Goal: Use online tool/utility: Utilize a website feature to perform a specific function

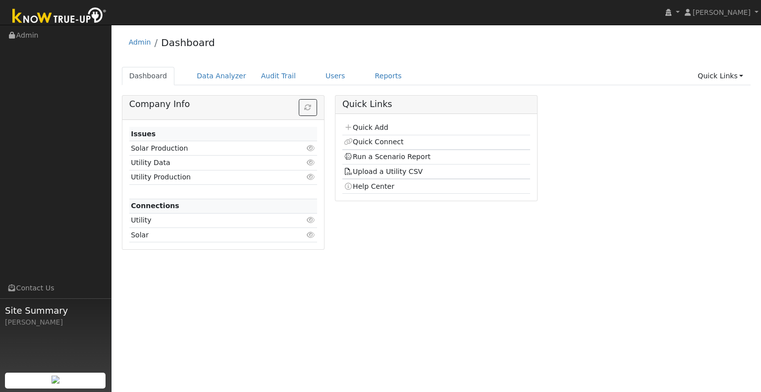
click at [502, 139] on td "Quick Connect" at bounding box center [436, 142] width 188 height 15
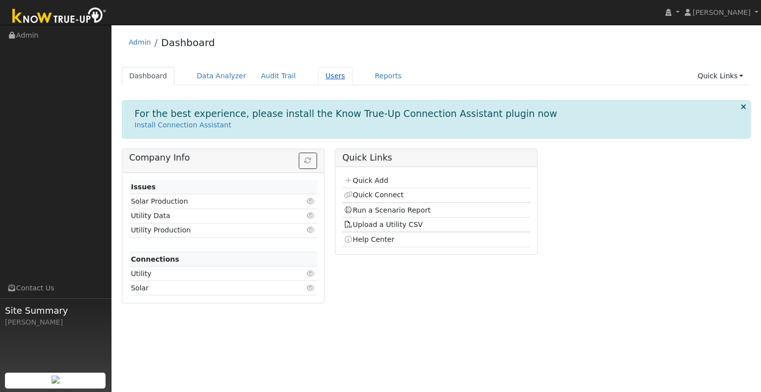
click at [318, 77] on link "Users" at bounding box center [335, 76] width 35 height 18
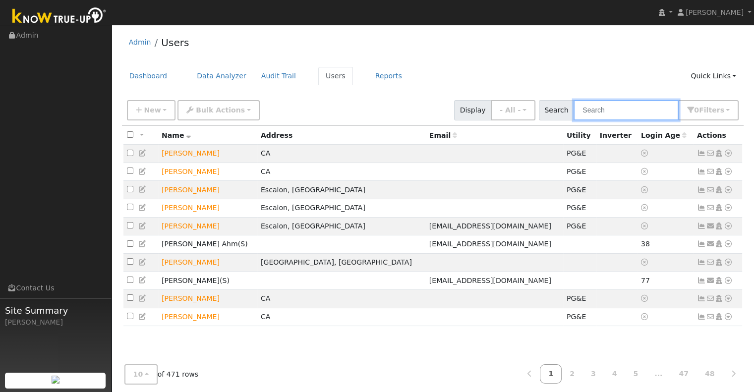
click at [632, 115] on input "text" at bounding box center [625, 110] width 105 height 20
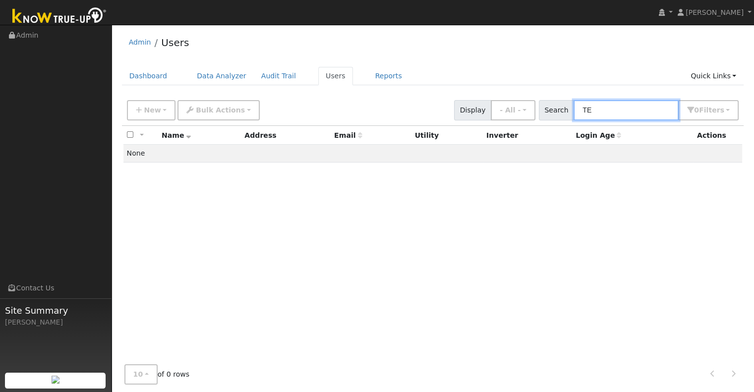
type input "T"
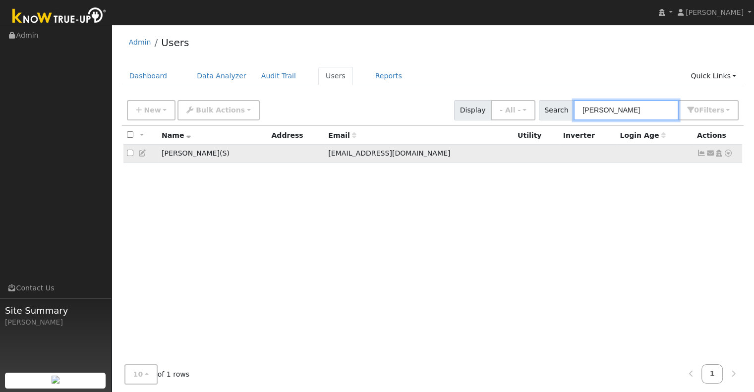
type input "beene"
click at [728, 152] on icon at bounding box center [728, 153] width 9 height 7
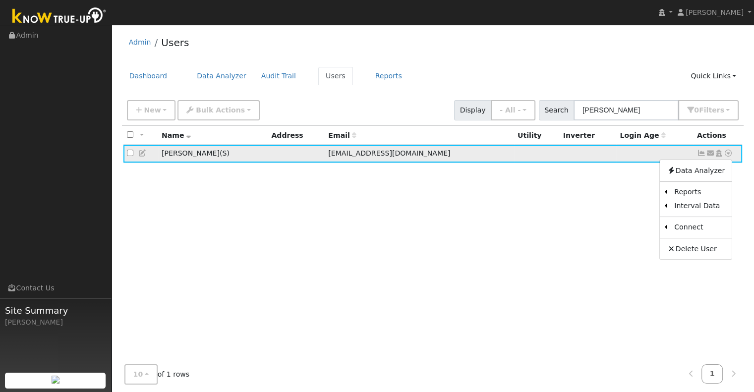
click at [700, 154] on icon at bounding box center [701, 153] width 9 height 7
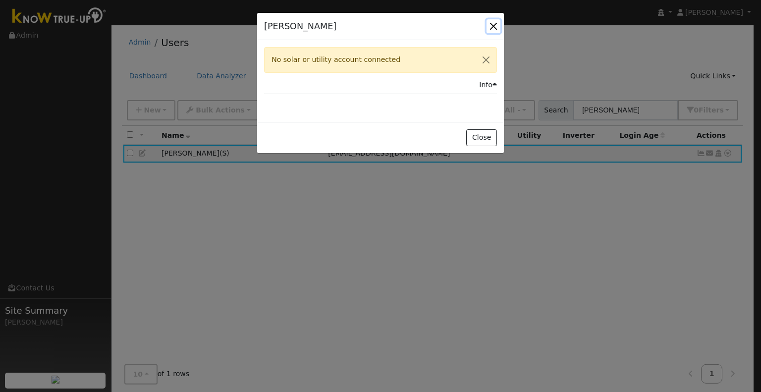
click at [492, 26] on button "button" at bounding box center [494, 26] width 14 height 14
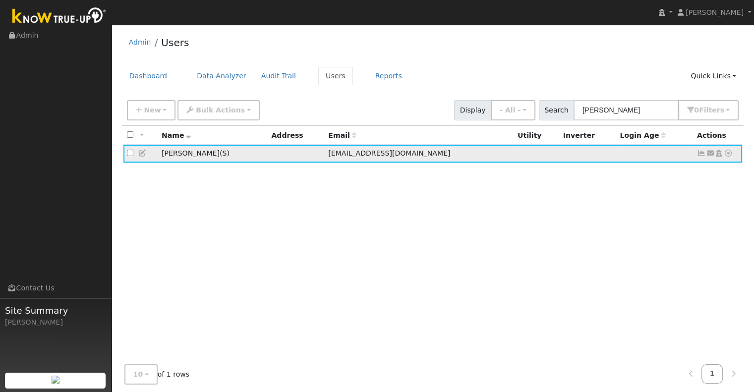
click at [708, 153] on icon at bounding box center [710, 153] width 9 height 7
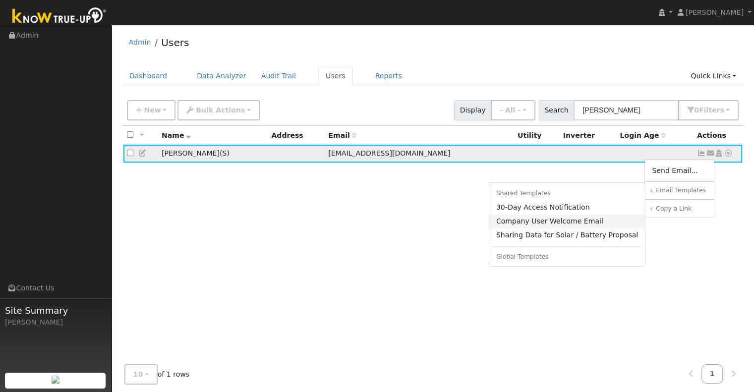
click at [583, 221] on link "Company User Welcome Email" at bounding box center [567, 222] width 156 height 14
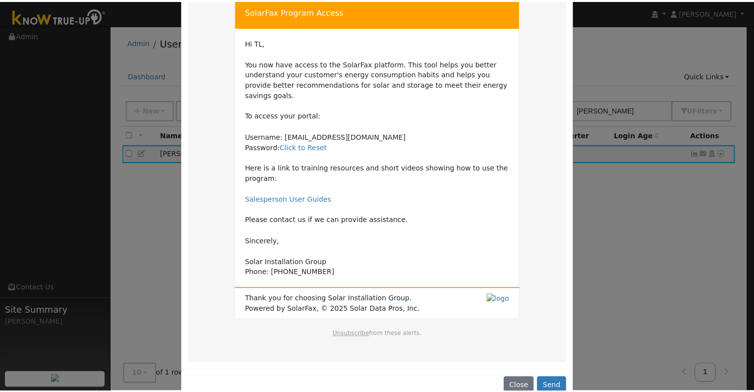
scroll to position [60, 0]
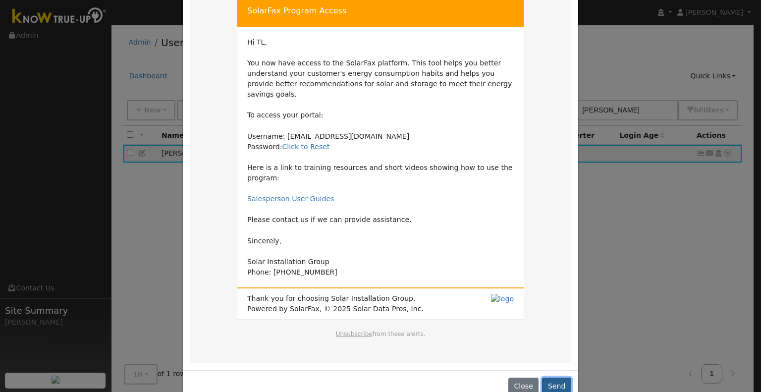
click at [560, 378] on button "Send" at bounding box center [556, 386] width 29 height 17
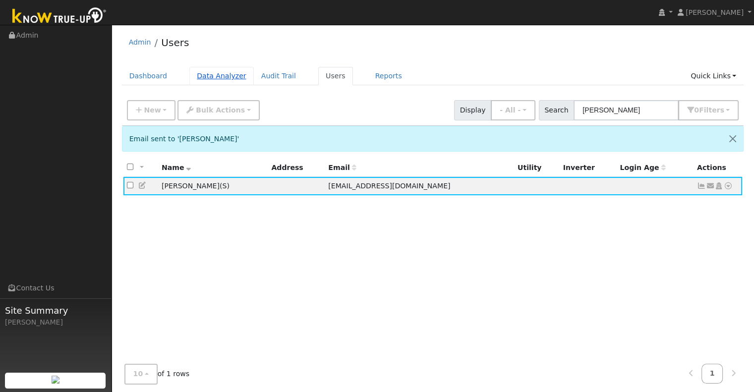
click at [218, 77] on link "Data Analyzer" at bounding box center [221, 76] width 64 height 18
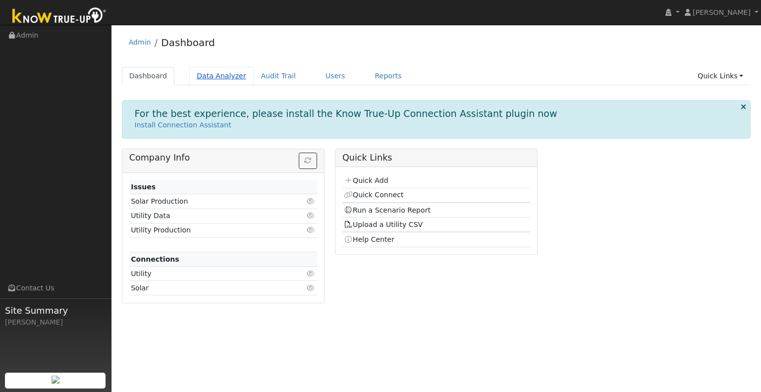
click at [223, 78] on link "Data Analyzer" at bounding box center [221, 76] width 64 height 18
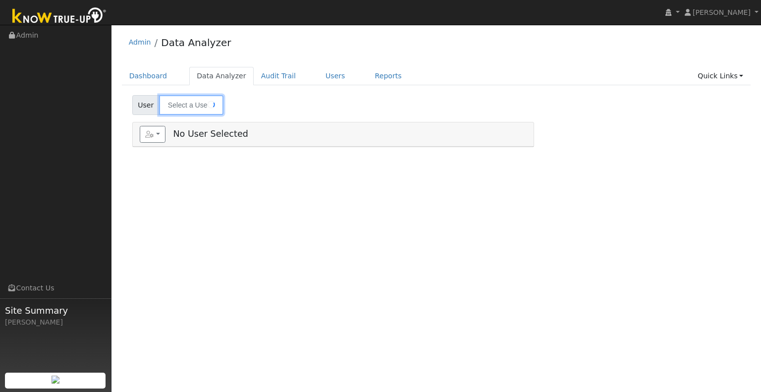
type input "[PERSON_NAME]"
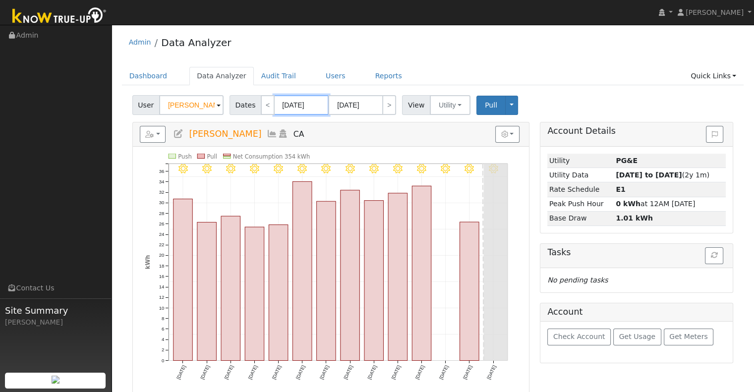
click at [288, 104] on input "08/15/2025" at bounding box center [301, 105] width 55 height 20
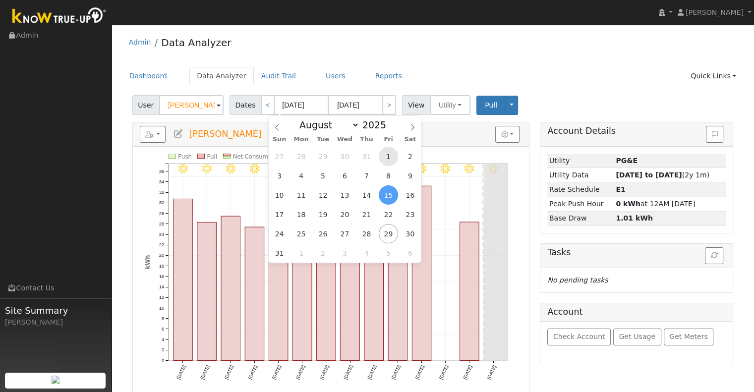
click at [383, 159] on span "1" at bounding box center [388, 156] width 19 height 19
type input "08/01/2025"
type input "08/31/2025"
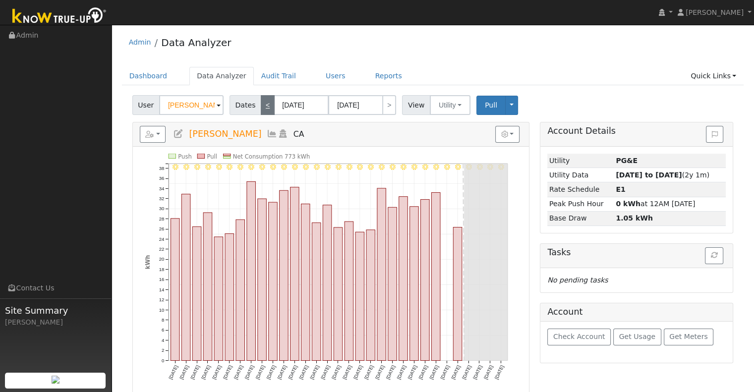
click at [261, 104] on link "<" at bounding box center [268, 105] width 14 height 20
type input "[DATE]"
type input "07/31/2025"
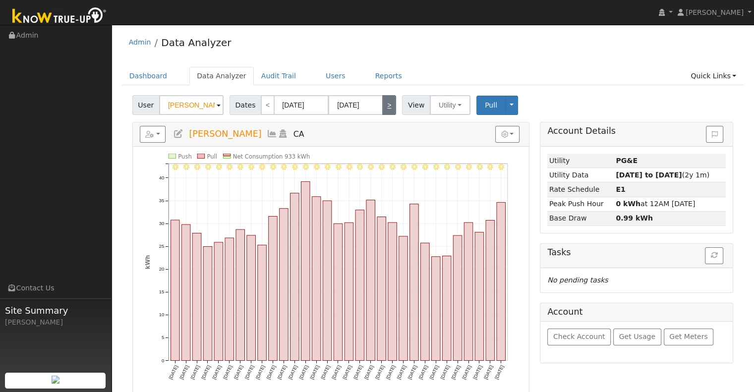
click at [384, 109] on link ">" at bounding box center [389, 105] width 14 height 20
type input "[DATE]"
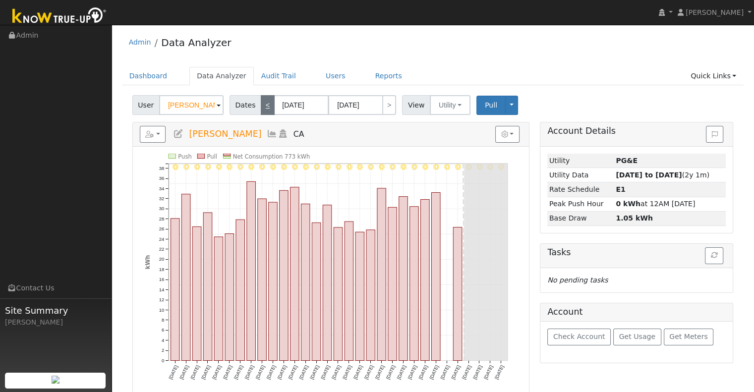
click at [261, 112] on link "<" at bounding box center [268, 105] width 14 height 20
type input "[DATE]"
type input "07/31/2025"
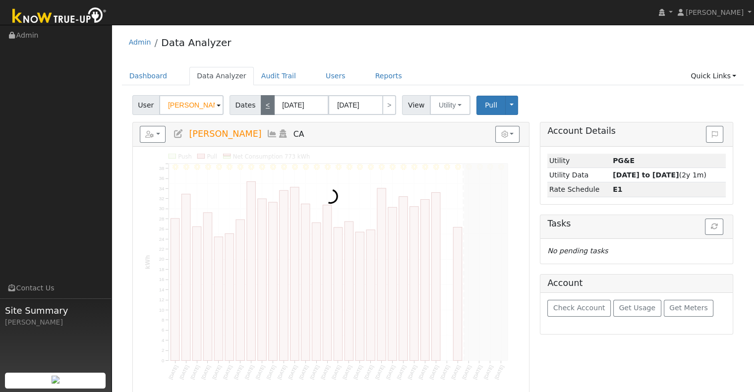
click at [261, 112] on link "<" at bounding box center [268, 105] width 14 height 20
type input "06/01/2025"
type input "06/30/2025"
click at [261, 112] on link "<" at bounding box center [268, 105] width 14 height 20
type input "05/01/2025"
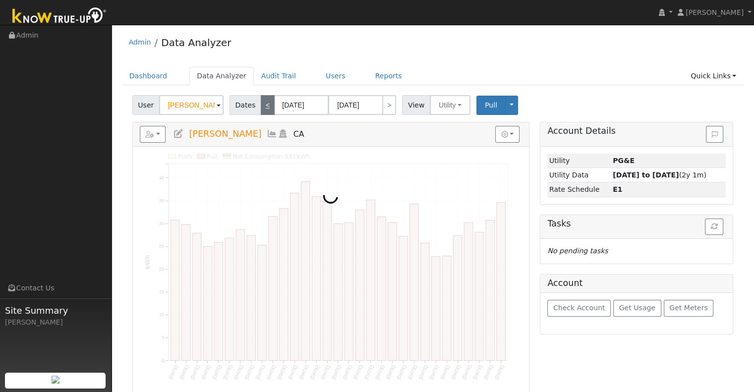
type input "05/31/2025"
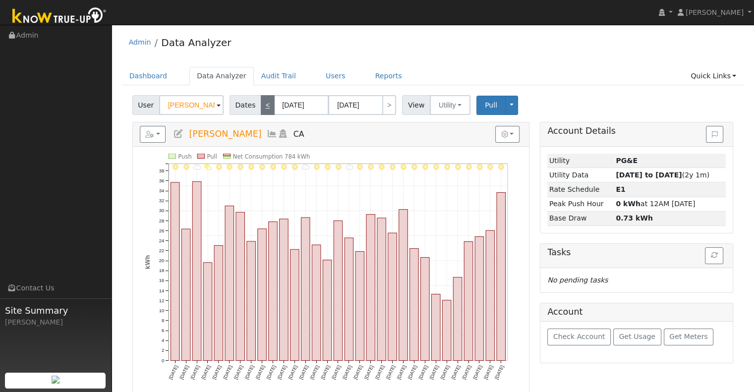
click at [261, 112] on link "<" at bounding box center [268, 105] width 14 height 20
type input "04/01/2025"
type input "04/30/2025"
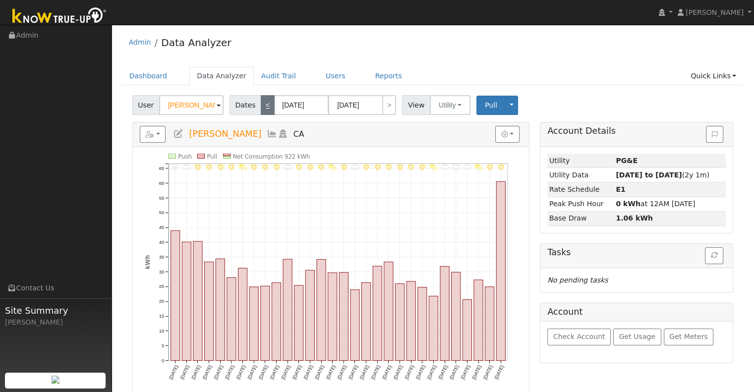
click at [261, 112] on link "<" at bounding box center [268, 105] width 14 height 20
type input "03/01/2025"
type input "03/31/2025"
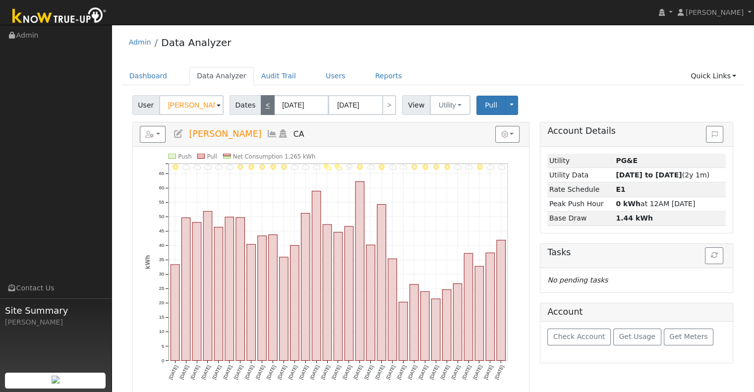
click at [261, 112] on link "<" at bounding box center [268, 105] width 14 height 20
type input "02/01/2025"
type input "02/28/2025"
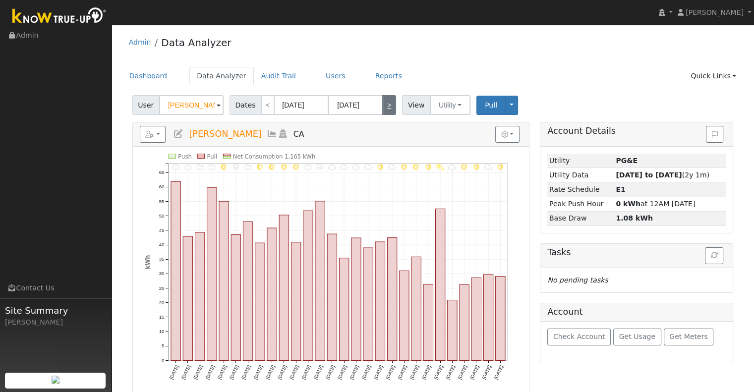
click at [386, 103] on link ">" at bounding box center [389, 105] width 14 height 20
type input "03/01/2025"
type input "03/31/2025"
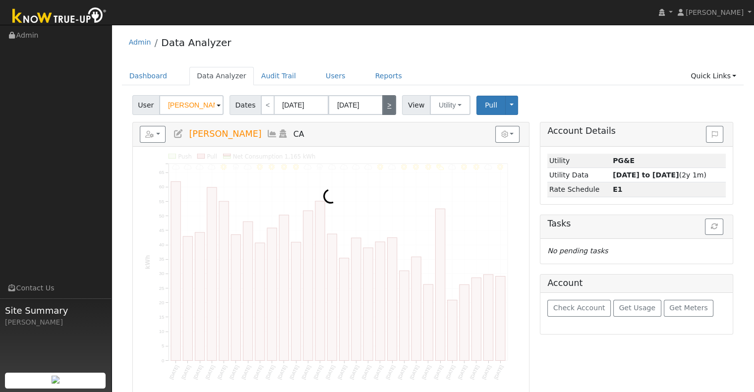
click at [386, 103] on link ">" at bounding box center [389, 105] width 14 height 20
type input "04/01/2025"
type input "04/30/2025"
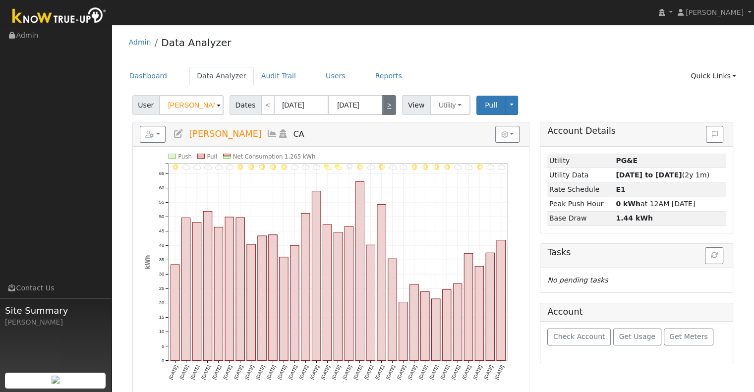
click at [386, 103] on link ">" at bounding box center [389, 105] width 14 height 20
type input "05/01/2025"
type input "05/31/2025"
click at [386, 103] on link ">" at bounding box center [389, 105] width 14 height 20
type input "06/01/2025"
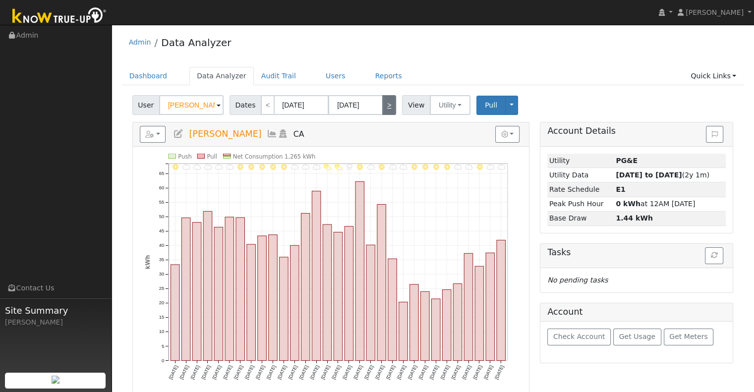
type input "06/30/2025"
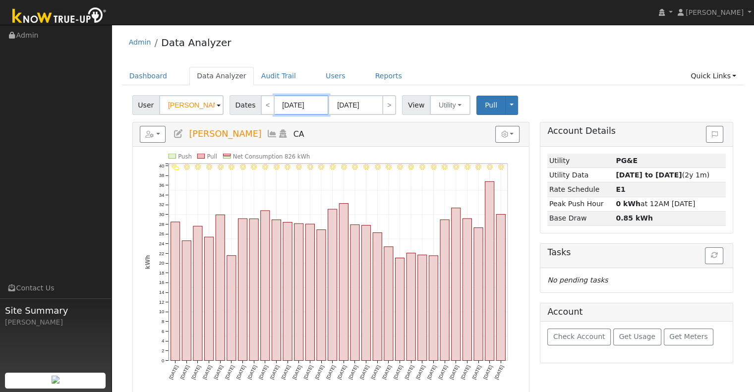
click at [295, 102] on input "06/01/2025" at bounding box center [301, 105] width 55 height 20
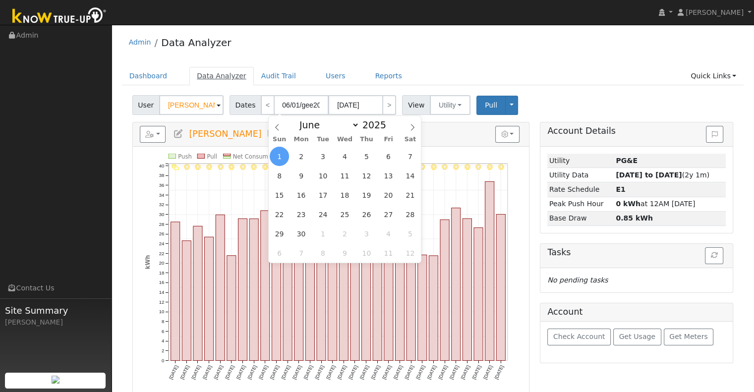
type input "06/01/2025"
click at [192, 70] on link "Data Analyzer" at bounding box center [221, 76] width 64 height 18
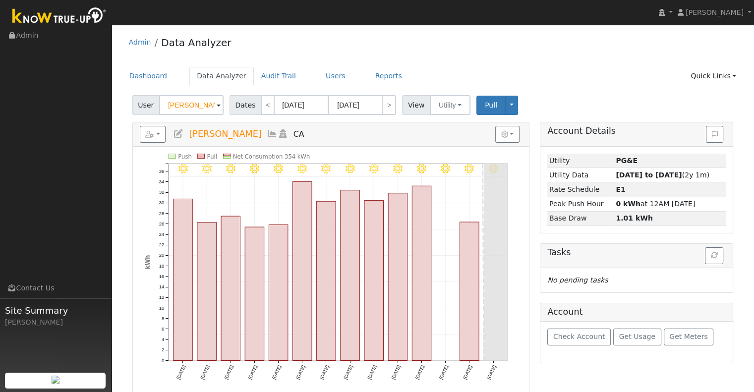
drag, startPoint x: 222, startPoint y: 130, endPoint x: 225, endPoint y: 141, distance: 11.3
click at [224, 139] on h5 "Reports Scenario Health Check Energy Audit Account Timeline User Audit Trail In…" at bounding box center [331, 134] width 382 height 17
click at [217, 111] on span at bounding box center [219, 105] width 4 height 11
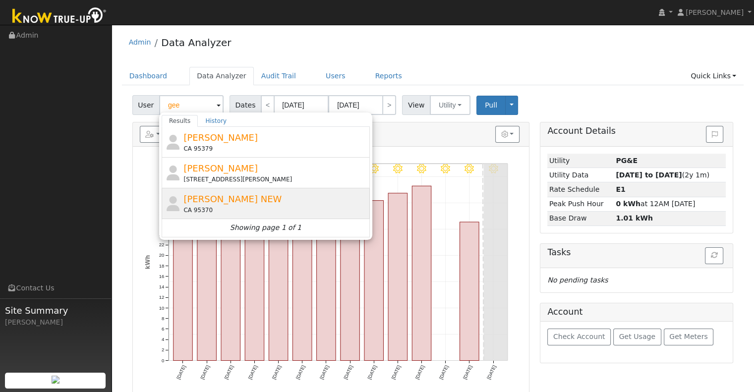
click at [202, 200] on span "Shelly Gee NEW" at bounding box center [232, 199] width 98 height 10
type input "Shelly Gee NEW"
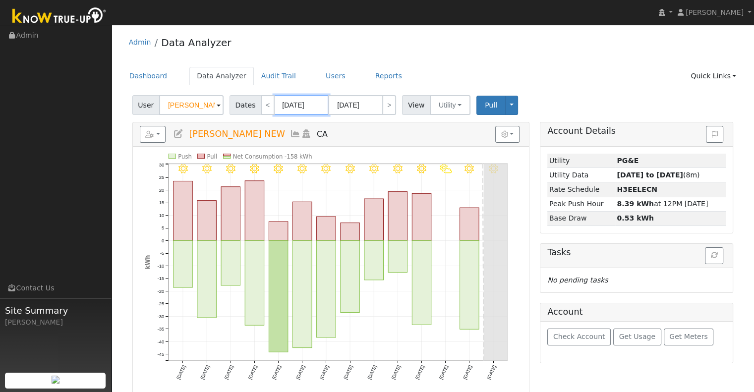
click at [293, 109] on input "08/15/2025" at bounding box center [301, 105] width 55 height 20
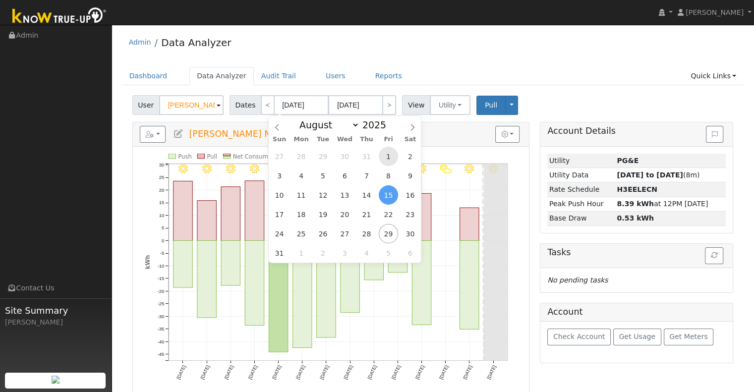
click at [386, 158] on span "1" at bounding box center [388, 156] width 19 height 19
type input "08/01/2025"
type input "08/31/2025"
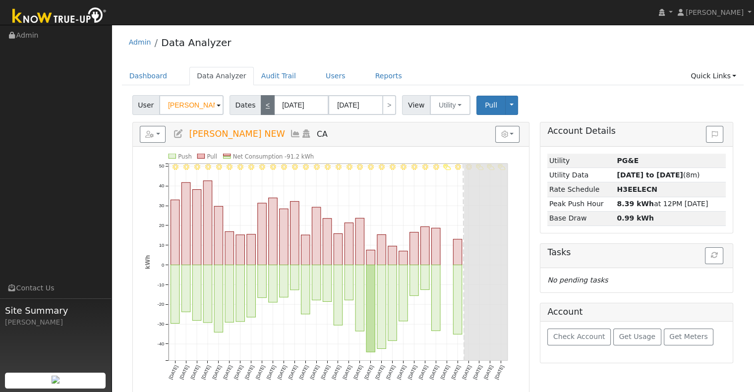
click at [264, 104] on link "<" at bounding box center [268, 105] width 14 height 20
type input "07/01/2025"
type input "07/31/2025"
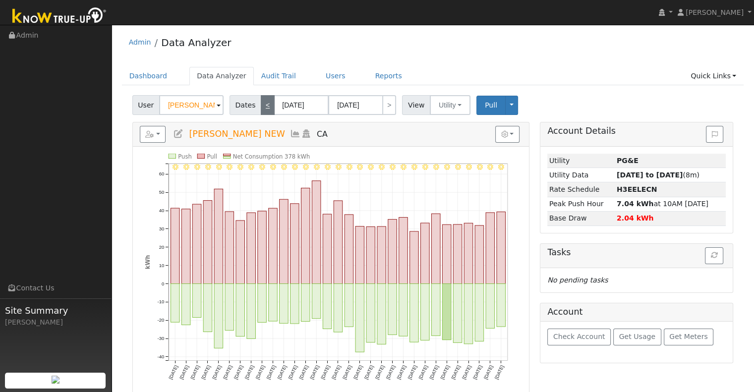
click at [264, 104] on link "<" at bounding box center [268, 105] width 14 height 20
type input "06/01/2025"
type input "06/30/2025"
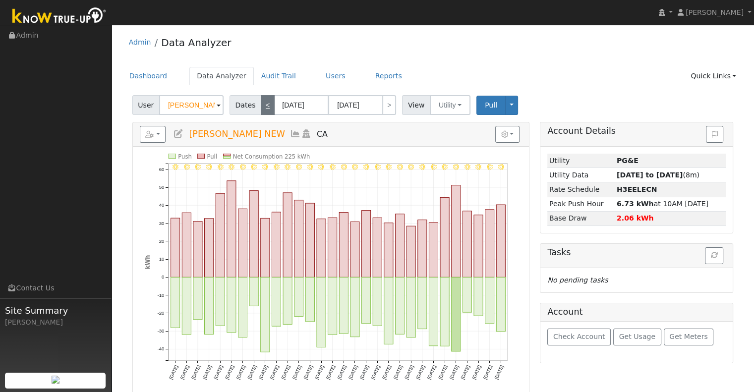
click at [264, 104] on link "<" at bounding box center [268, 105] width 14 height 20
type input "05/01/2025"
type input "05/31/2025"
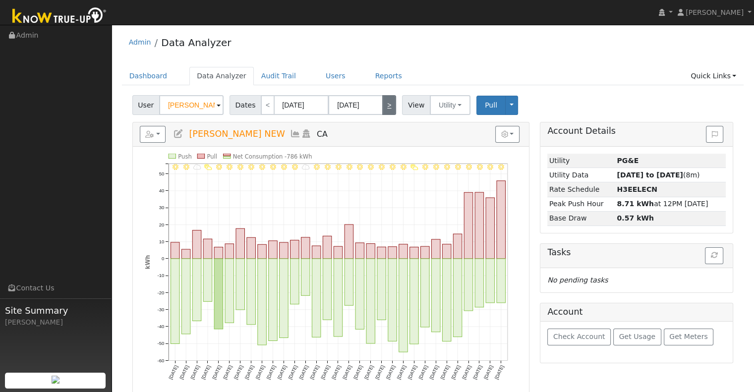
click at [384, 107] on link ">" at bounding box center [389, 105] width 14 height 20
type input "06/01/2025"
type input "06/30/2025"
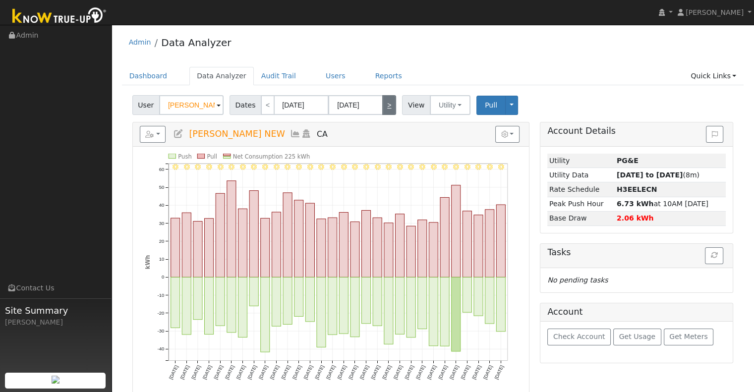
click at [384, 107] on link ">" at bounding box center [389, 105] width 14 height 20
type input "07/01/2025"
type input "07/31/2025"
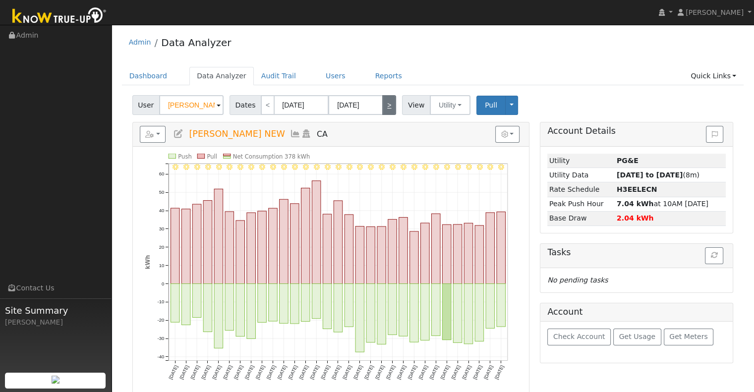
click at [382, 107] on link ">" at bounding box center [389, 105] width 14 height 20
type input "08/01/2025"
type input "08/31/2025"
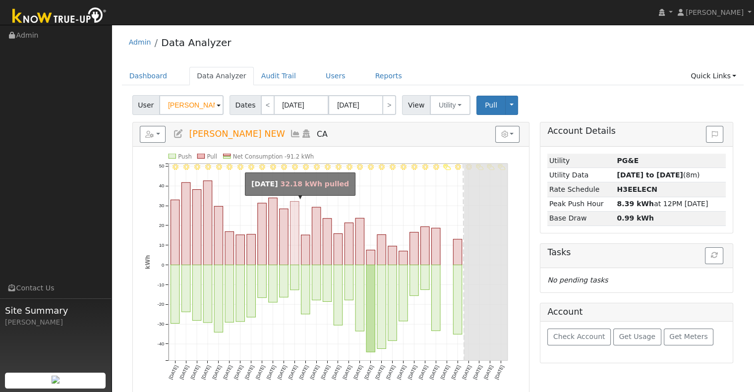
click at [295, 212] on rect "onclick=""" at bounding box center [294, 233] width 9 height 63
type input "08/12/2025"
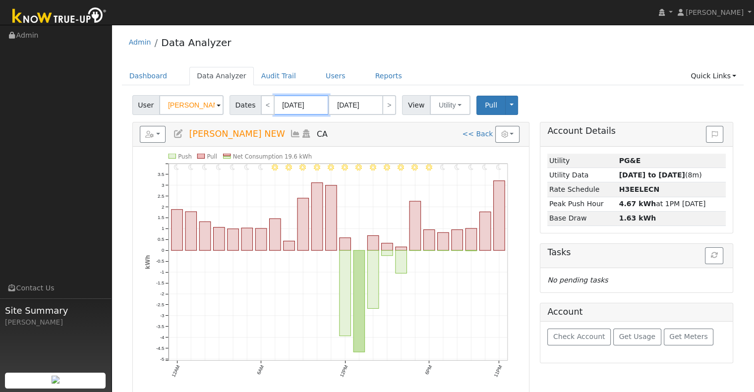
click at [282, 110] on input "08/12/2025" at bounding box center [301, 105] width 55 height 20
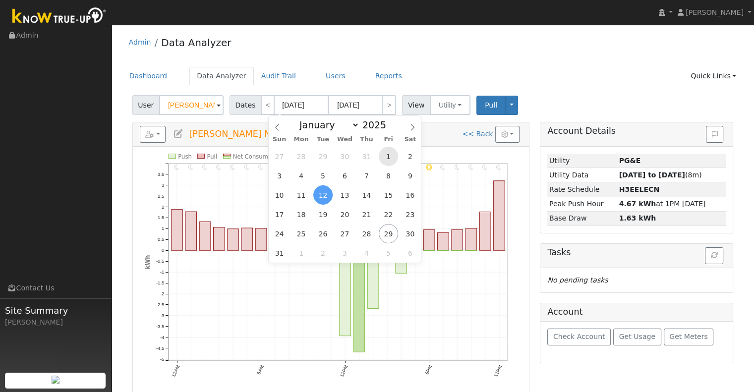
click at [392, 159] on span "1" at bounding box center [388, 156] width 19 height 19
type input "08/01/2025"
type input "08/31/2025"
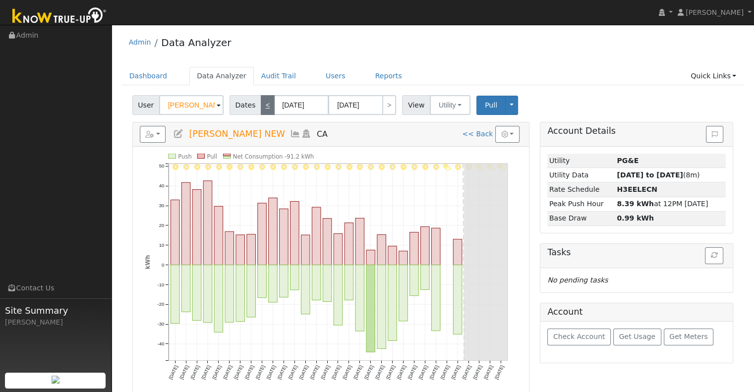
click at [263, 113] on link "<" at bounding box center [268, 105] width 14 height 20
type input "07/01/2025"
type input "07/31/2025"
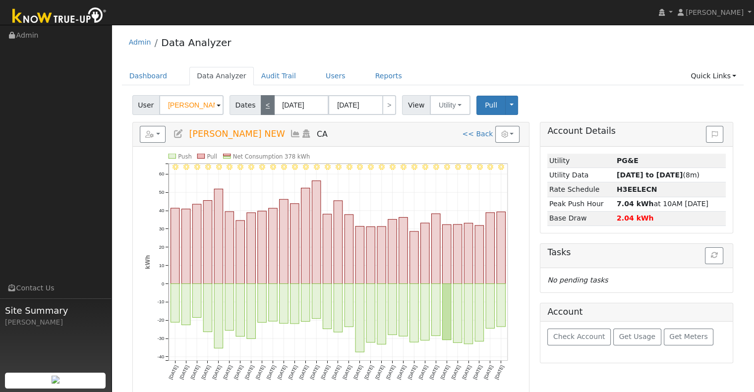
click at [264, 114] on link "<" at bounding box center [268, 105] width 14 height 20
type input "06/01/2025"
type input "06/30/2025"
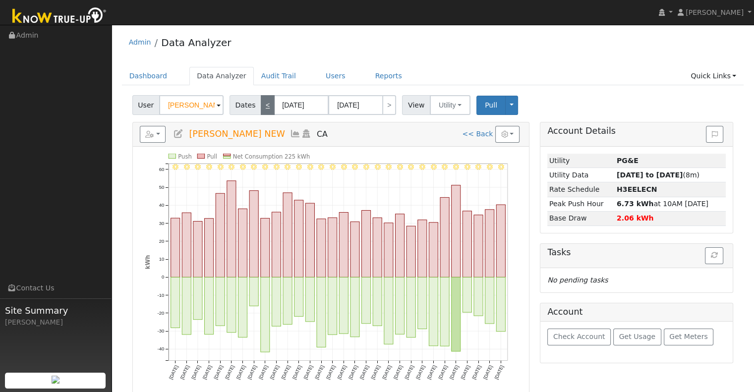
click at [264, 114] on link "<" at bounding box center [268, 105] width 14 height 20
type input "05/01/2025"
type input "05/31/2025"
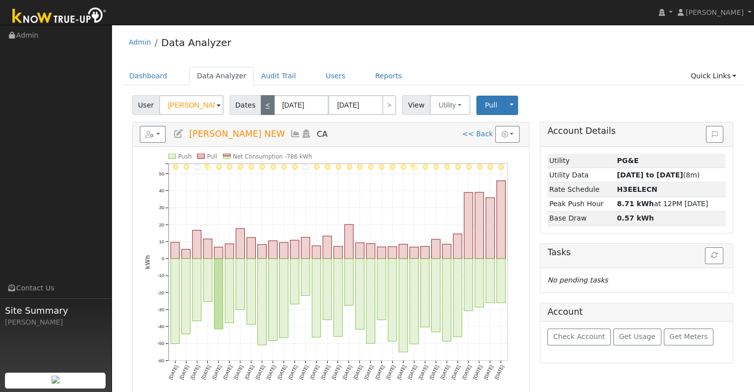
click at [261, 114] on link "<" at bounding box center [268, 105] width 14 height 20
type input "04/01/2025"
type input "04/30/2025"
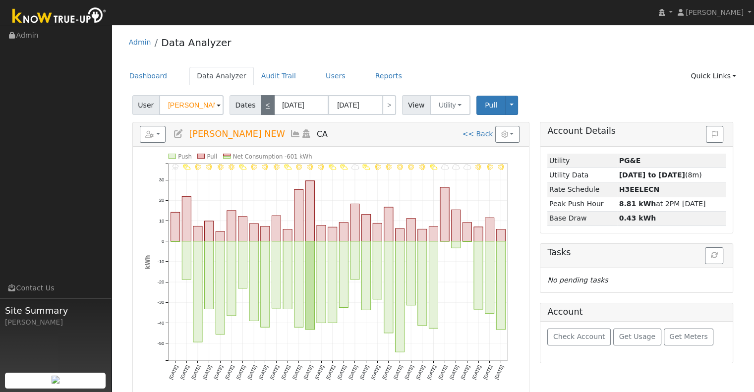
click at [261, 109] on link "<" at bounding box center [268, 105] width 14 height 20
type input "03/01/2025"
type input "03/31/2025"
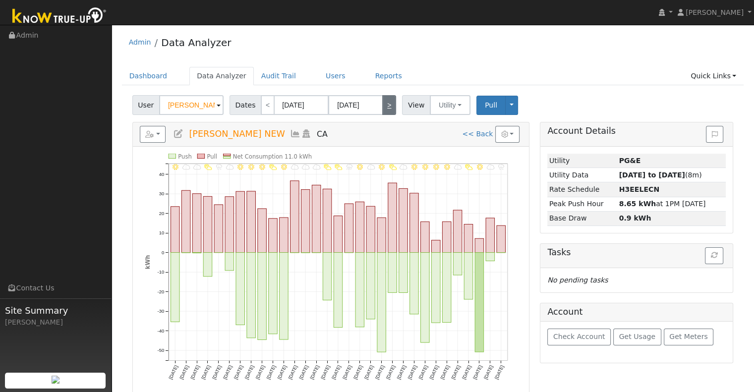
click at [385, 100] on link ">" at bounding box center [389, 105] width 14 height 20
type input "04/01/2025"
type input "04/30/2025"
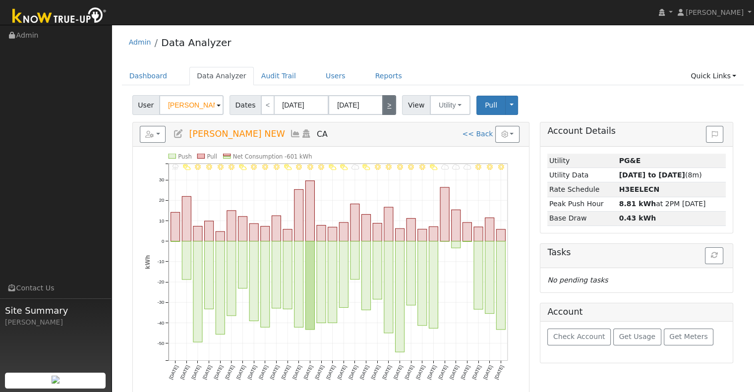
click at [385, 100] on link ">" at bounding box center [389, 105] width 14 height 20
type input "05/01/2025"
type input "05/31/2025"
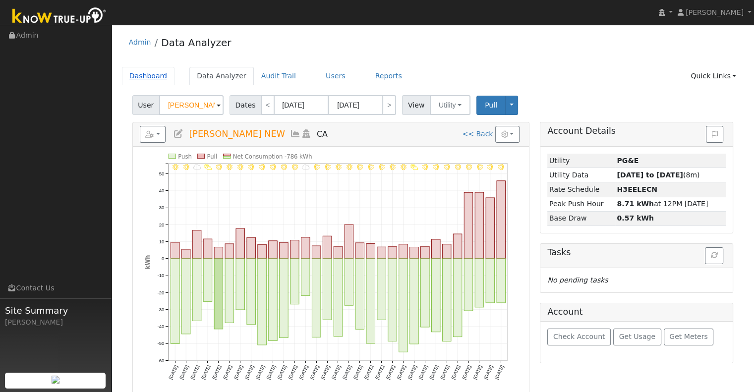
click at [151, 77] on link "Dashboard" at bounding box center [148, 76] width 53 height 18
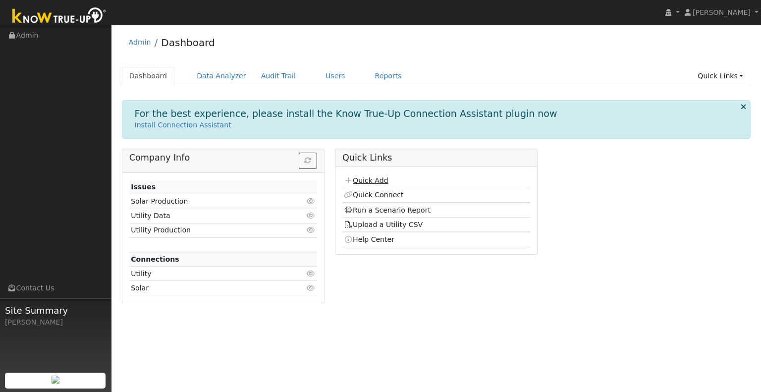
click at [363, 177] on link "Quick Add" at bounding box center [366, 180] width 44 height 8
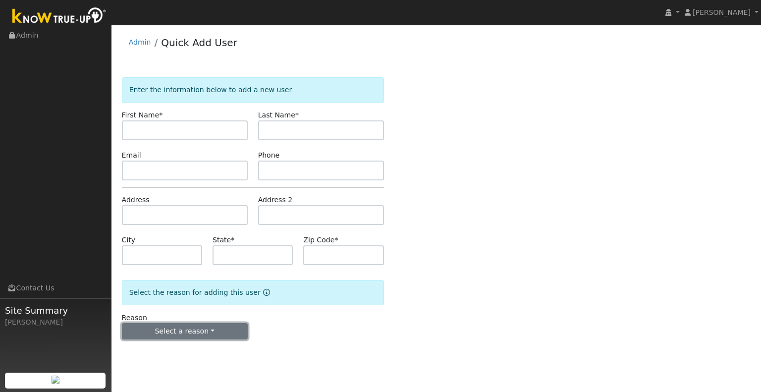
click at [175, 336] on button "Select a reason" at bounding box center [185, 331] width 126 height 17
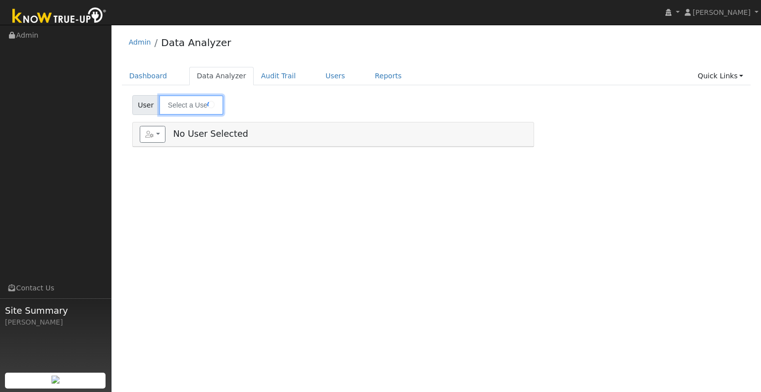
type input "[PERSON_NAME] NEW"
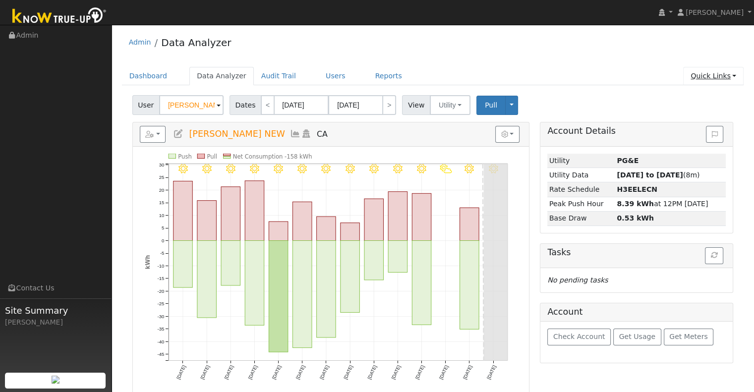
click at [721, 80] on link "Quick Links" at bounding box center [713, 76] width 60 height 18
click at [702, 131] on link "Run a Scenario Report" at bounding box center [692, 132] width 101 height 14
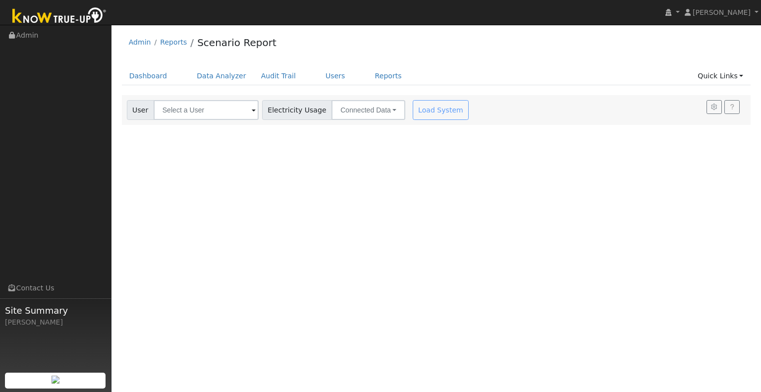
click at [238, 120] on div "User Account Select an Ac... Electricity Usage Connected Data Connected Data Es…" at bounding box center [436, 110] width 629 height 30
click at [230, 113] on input "text" at bounding box center [206, 110] width 105 height 20
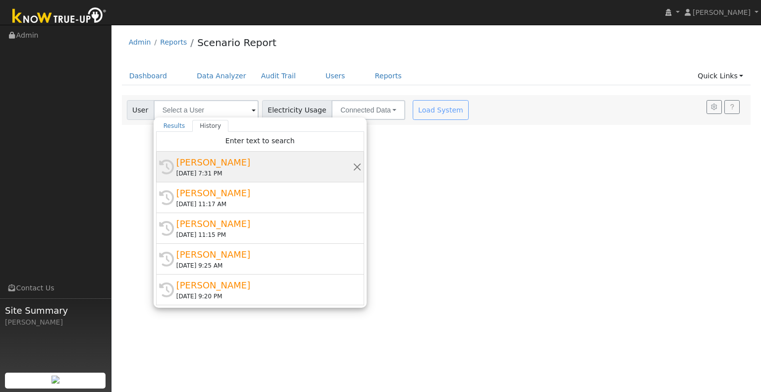
click at [216, 170] on div "[DATE] 7:31 PM" at bounding box center [264, 173] width 176 height 9
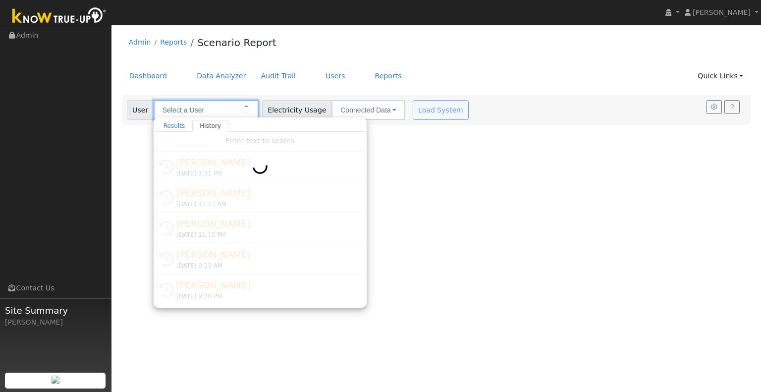
type input "[PERSON_NAME]"
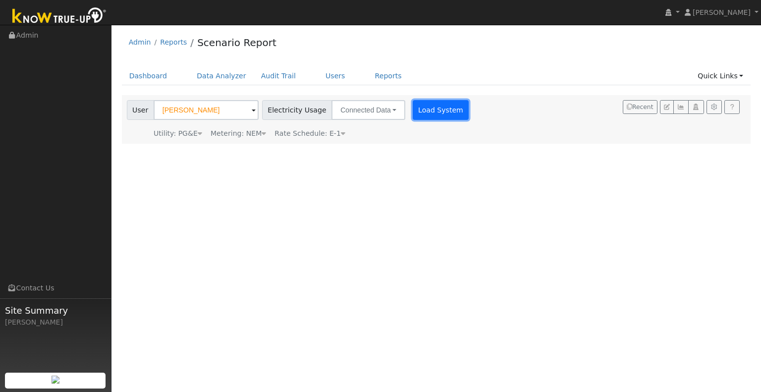
click at [428, 111] on button "Load System" at bounding box center [441, 110] width 57 height 20
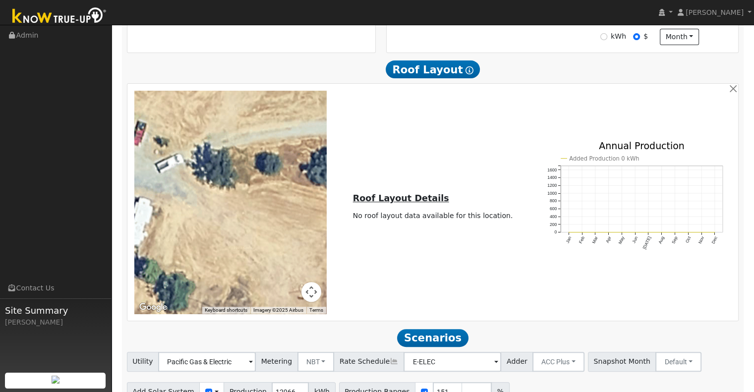
scroll to position [364, 0]
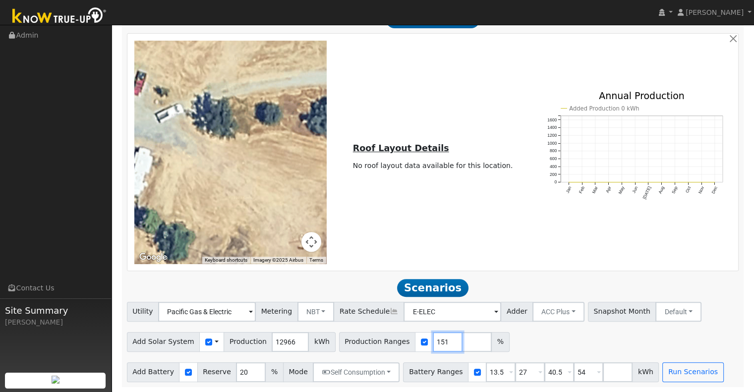
drag, startPoint x: 428, startPoint y: 342, endPoint x: 389, endPoint y: 343, distance: 39.7
click at [389, 343] on div "Production Ranges 151 %" at bounding box center [424, 342] width 171 height 20
type input "140"
type input "150"
type input "160"
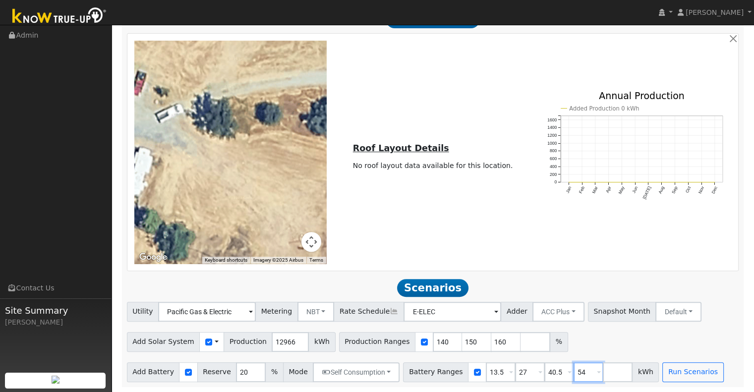
click at [573, 370] on input "54" at bounding box center [588, 372] width 30 height 20
type input "5"
click at [544, 377] on input "40.5" at bounding box center [559, 372] width 30 height 20
type input "4"
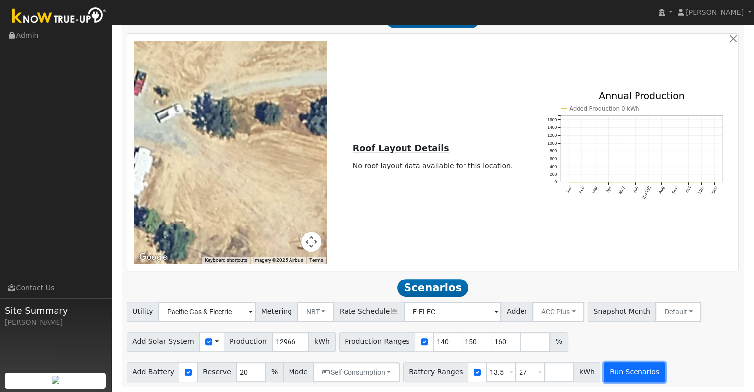
click at [604, 370] on button "Run Scenarios" at bounding box center [634, 372] width 61 height 20
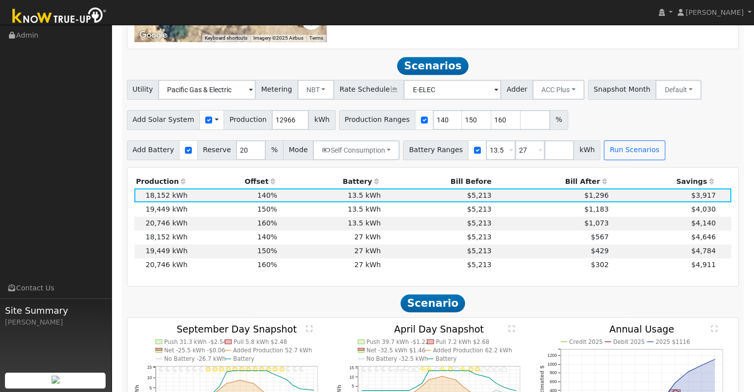
scroll to position [612, 0]
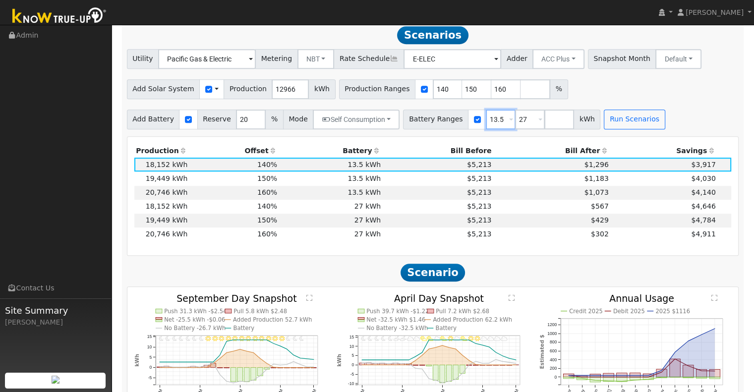
click at [488, 124] on input "13.5" at bounding box center [501, 120] width 30 height 20
type input "27"
type input "2"
drag, startPoint x: 426, startPoint y: 94, endPoint x: 400, endPoint y: 98, distance: 26.1
click at [400, 97] on div "Production Ranges 140 150 160 %" at bounding box center [453, 89] width 229 height 20
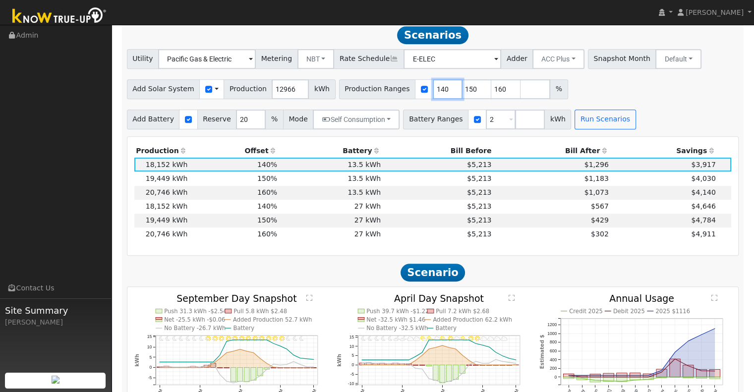
type input "150"
type input "160"
type input "150"
click at [567, 144] on div "Production Offset Battery Reserve Mode ACC Push Incentive Bill Before Bill Afte…" at bounding box center [432, 196] width 611 height 118
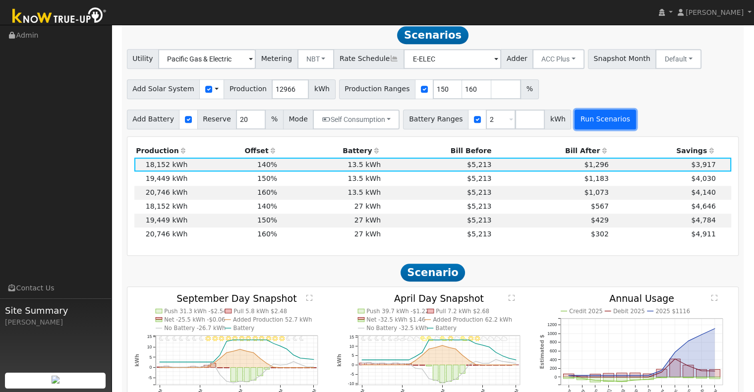
click at [574, 129] on button "Run Scenarios" at bounding box center [604, 120] width 61 height 20
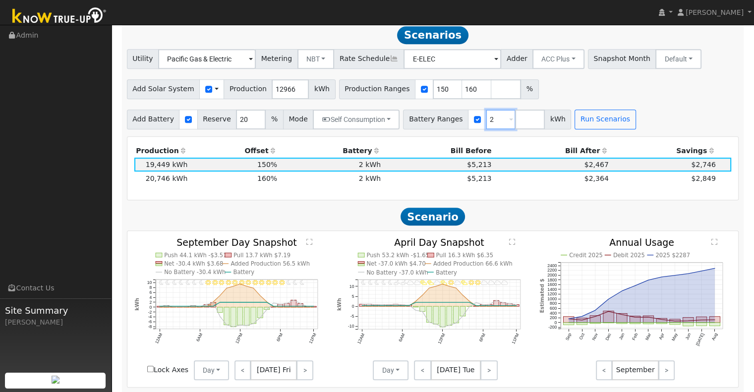
click at [486, 123] on input "2" at bounding box center [501, 120] width 30 height 20
type input "27"
click at [574, 125] on button "Run Scenarios" at bounding box center [604, 120] width 61 height 20
